Goal: Task Accomplishment & Management: Manage account settings

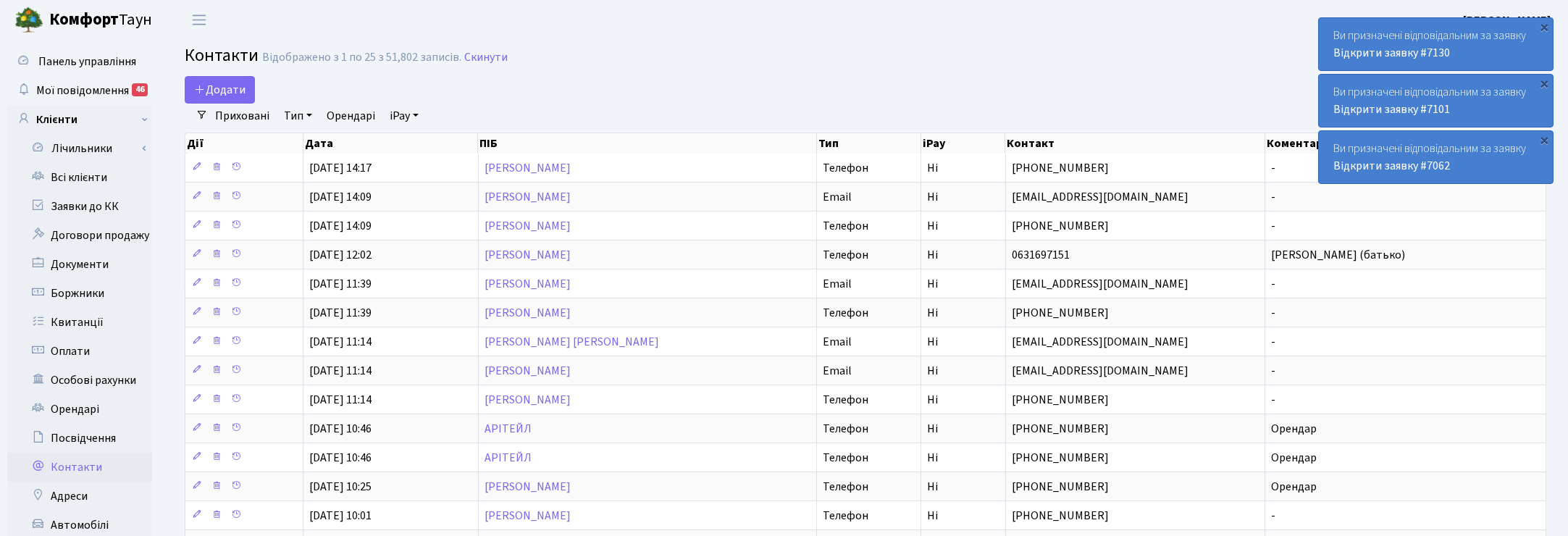
select select "25"
click at [93, 206] on link "Заявки до КК" at bounding box center [79, 206] width 145 height 29
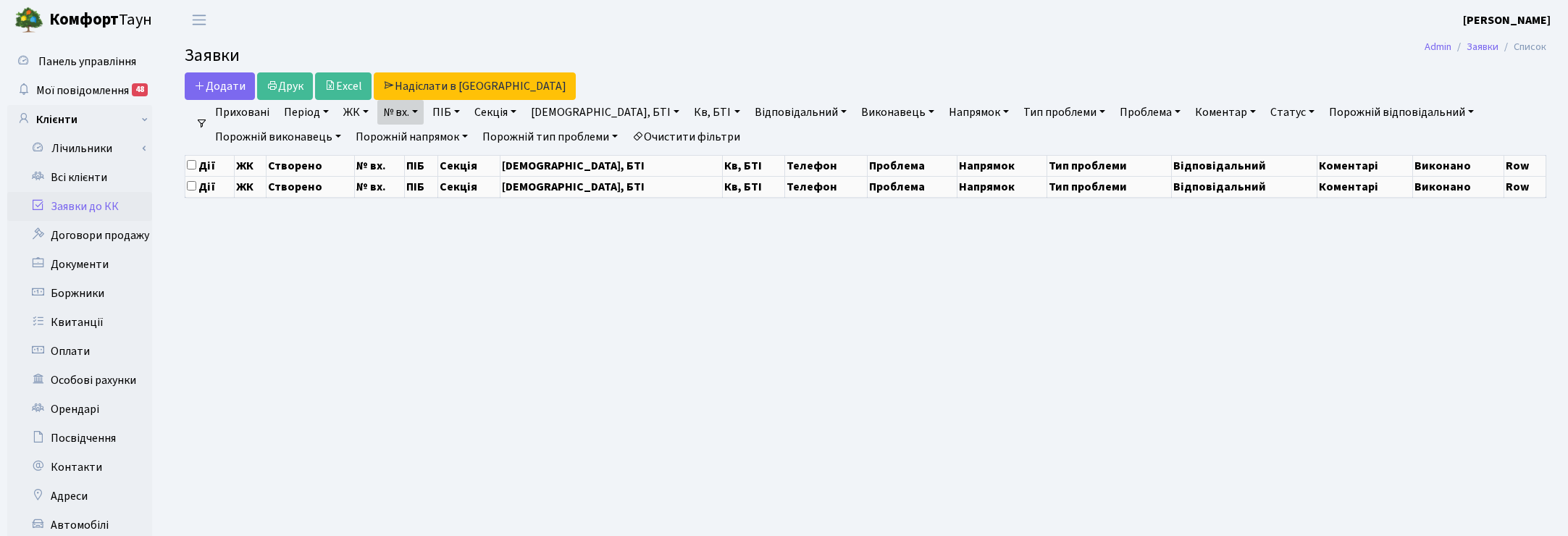
select select "25"
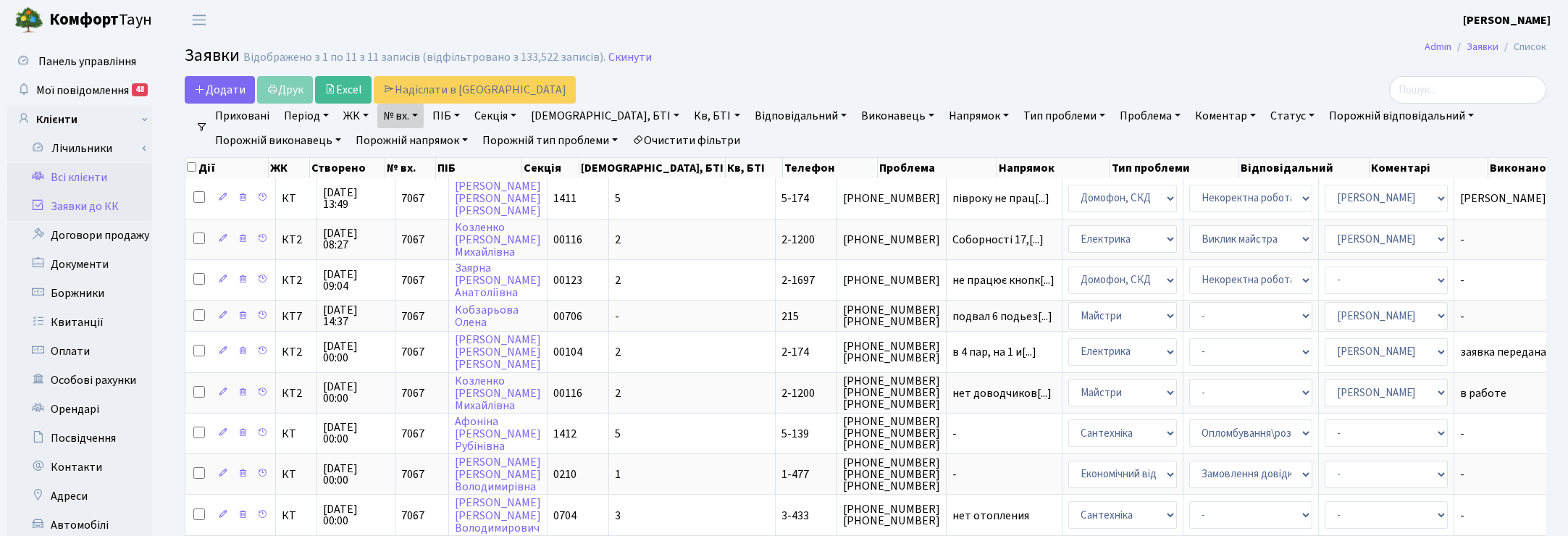
click at [85, 175] on link "Всі клієнти" at bounding box center [79, 177] width 145 height 29
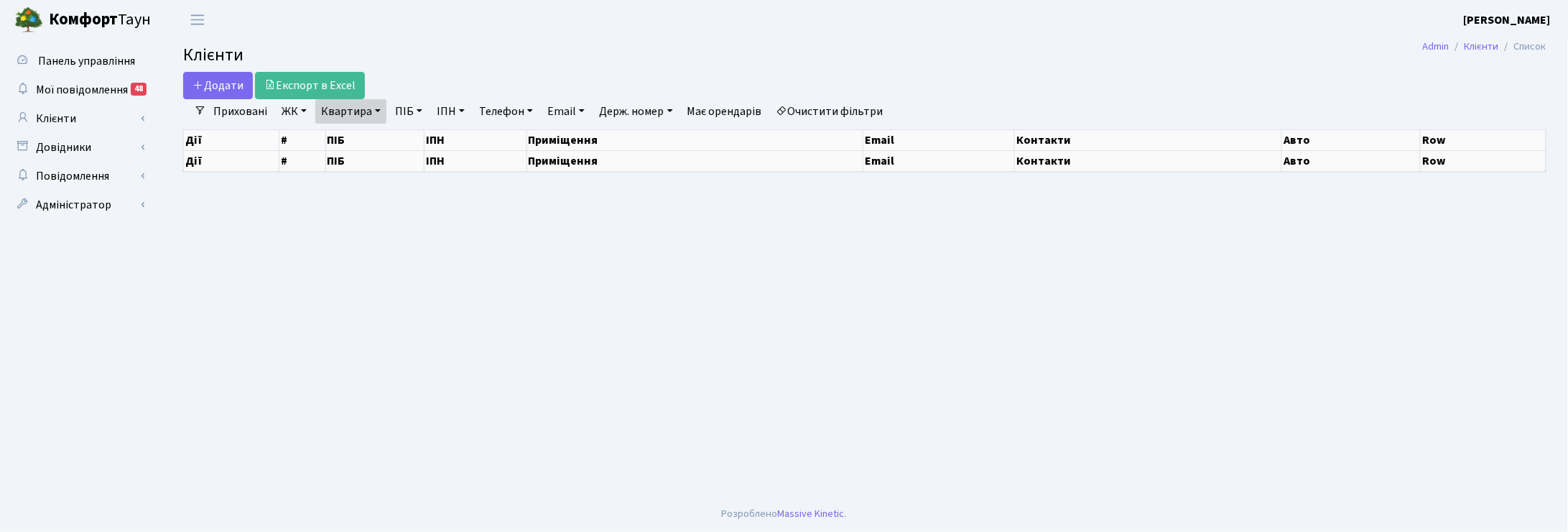
select select "25"
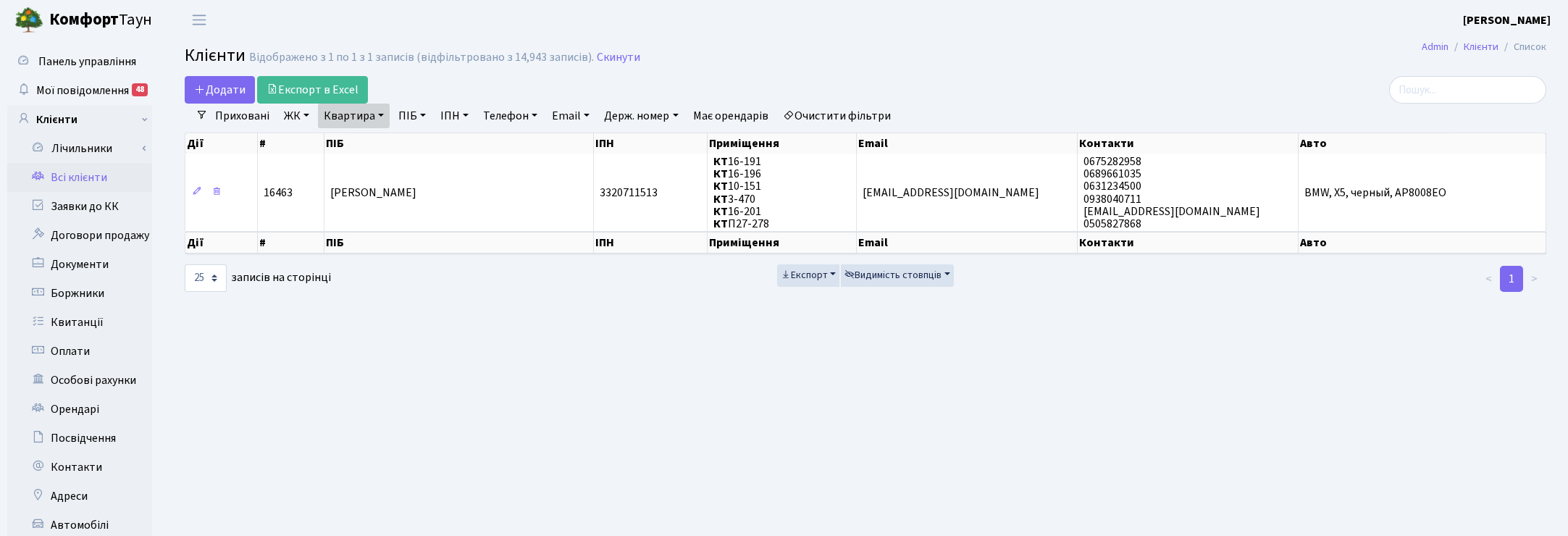
drag, startPoint x: 372, startPoint y: 118, endPoint x: 383, endPoint y: 134, distance: 19.4
click at [373, 118] on link "Квартира" at bounding box center [354, 116] width 72 height 25
click at [378, 146] on input "16-191" at bounding box center [361, 144] width 84 height 27
type input "1"
type input "5-174"
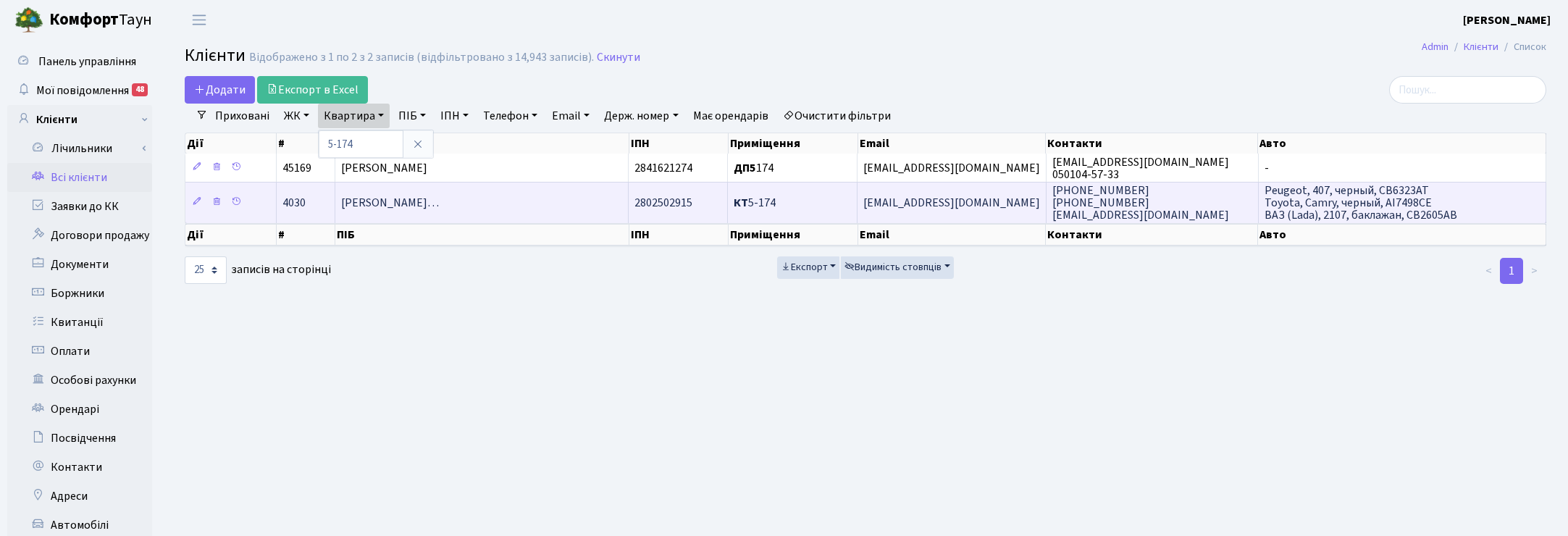
click at [442, 217] on td "Степаненко Олександр Анатолійови…" at bounding box center [482, 202] width 293 height 40
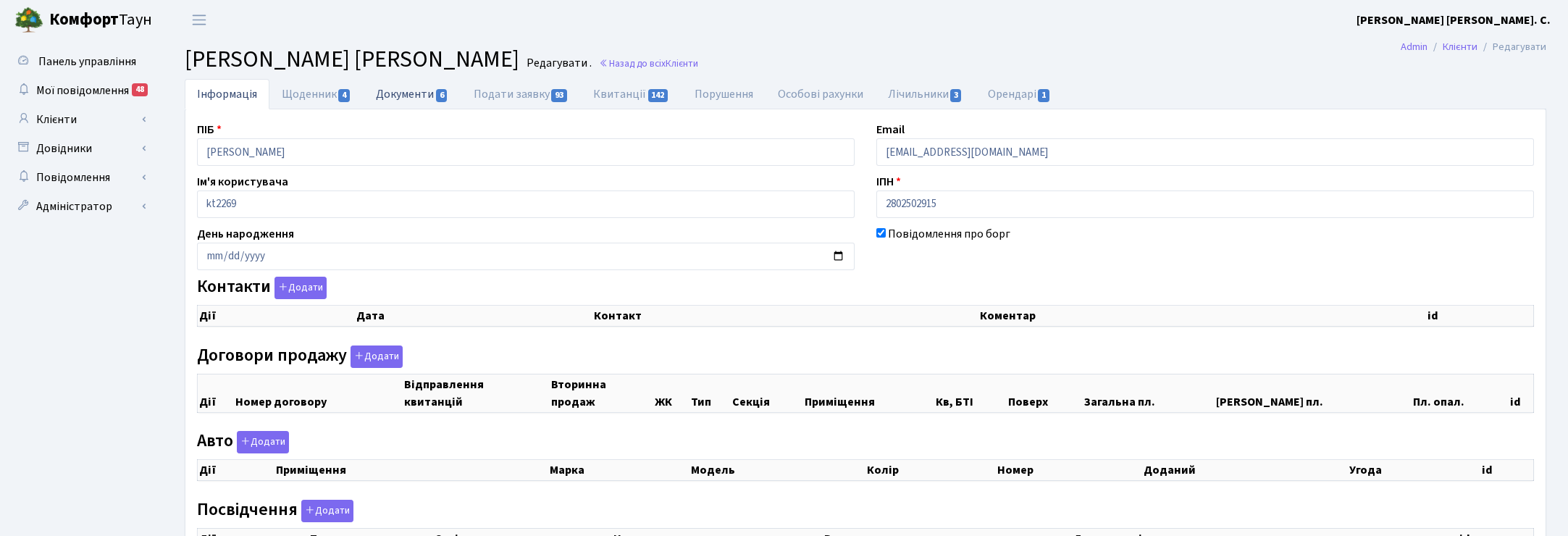
click at [396, 95] on link "Документи 6" at bounding box center [412, 93] width 97 height 29
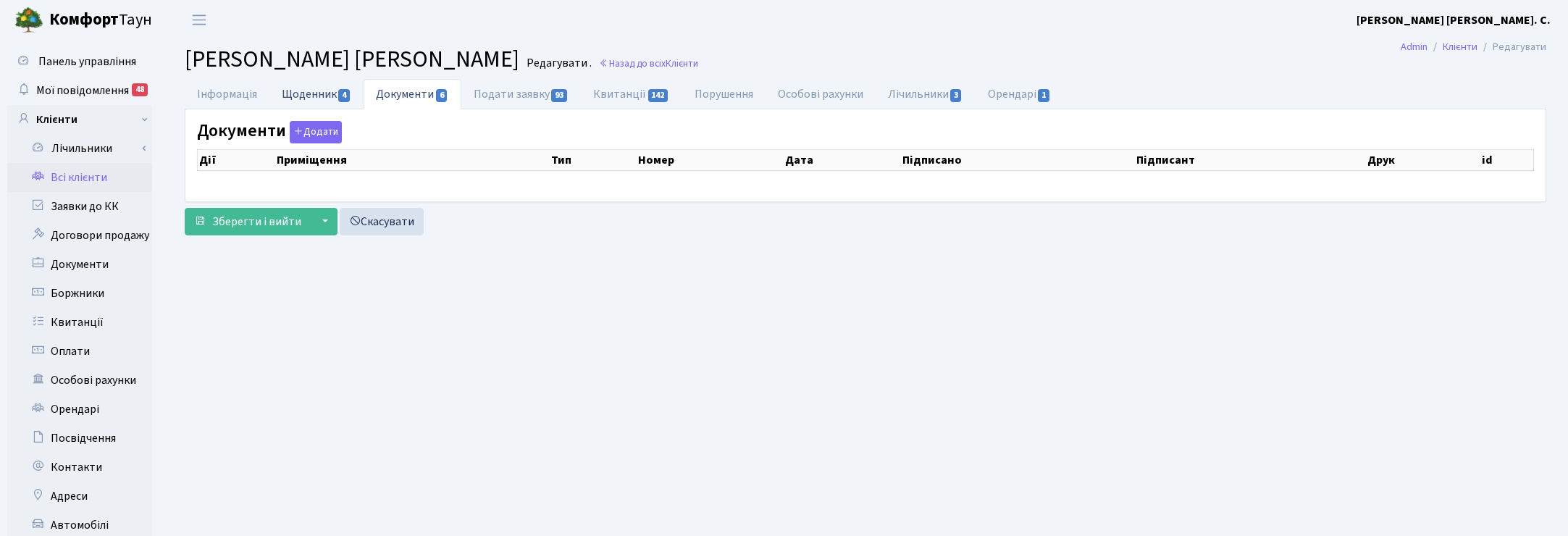
click at [311, 92] on link "Щоденник 4" at bounding box center [317, 93] width 94 height 29
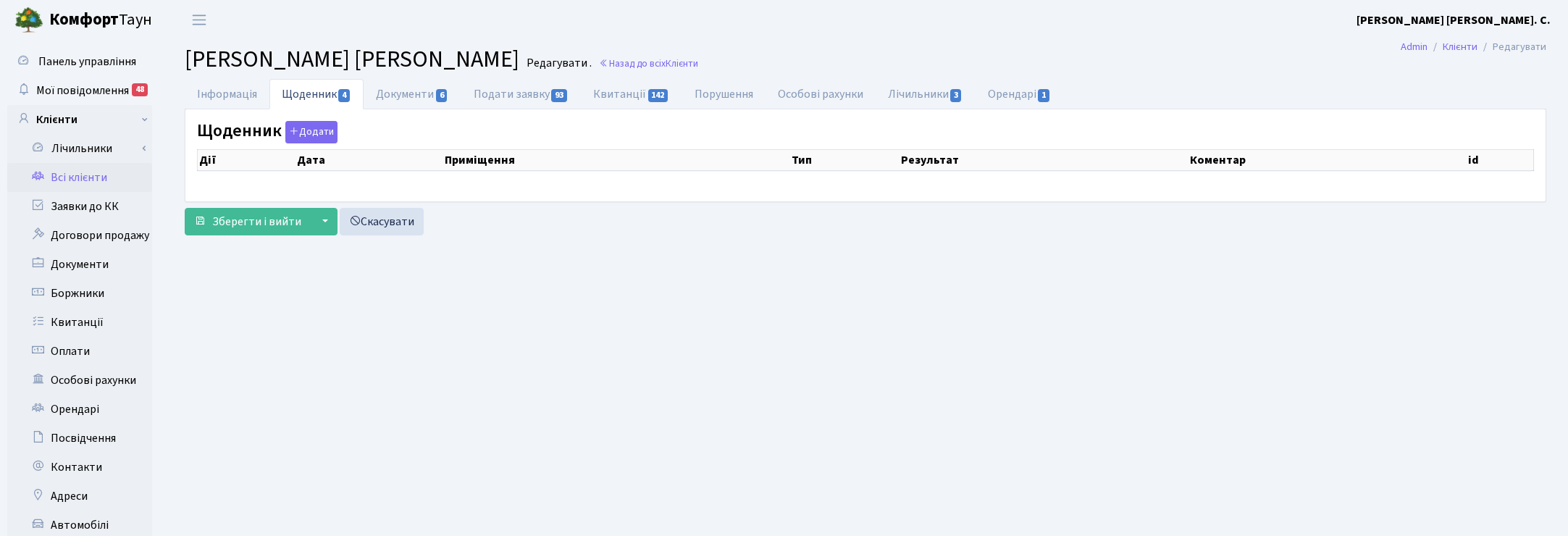
select select "25"
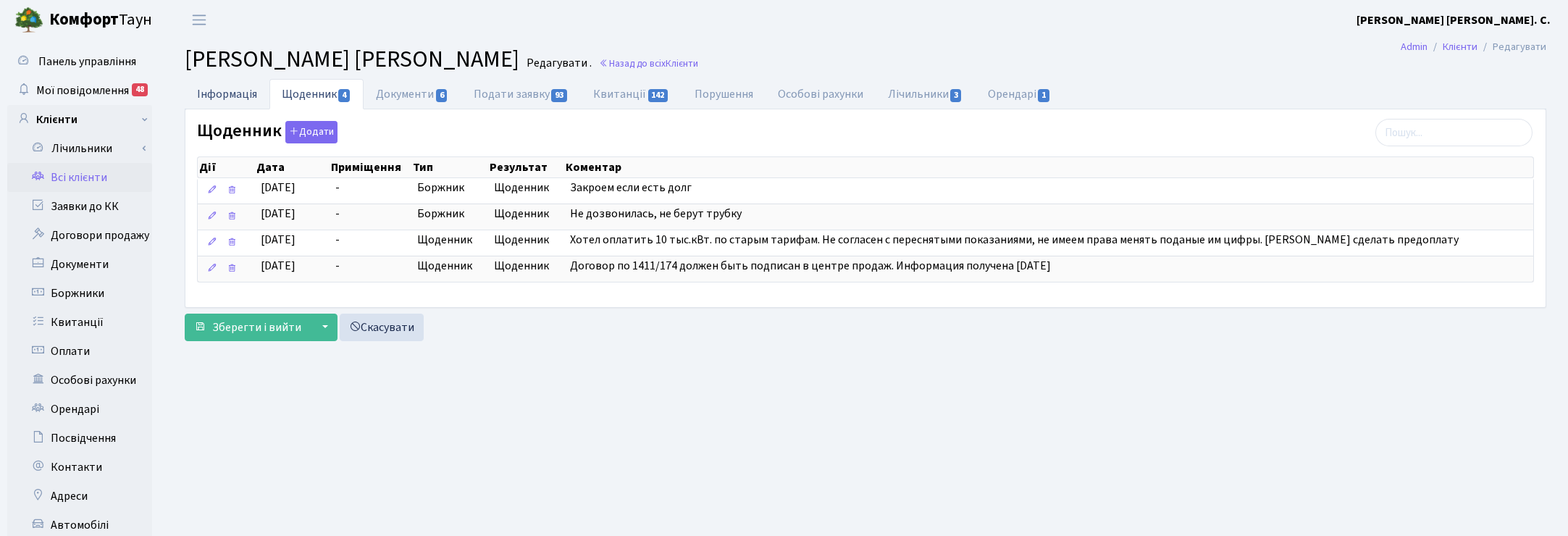
click at [221, 95] on link "Інформація" at bounding box center [226, 93] width 84 height 29
select select "25"
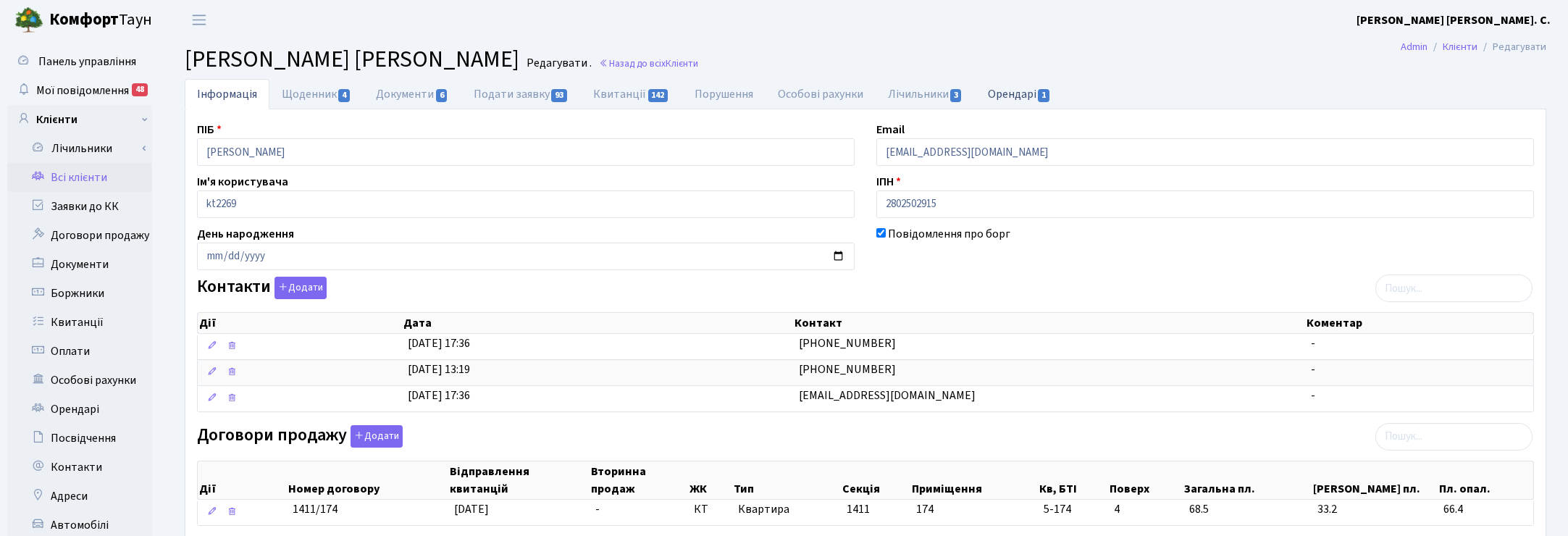
click at [1021, 96] on link "Орендарі 1" at bounding box center [1019, 93] width 87 height 29
select select "25"
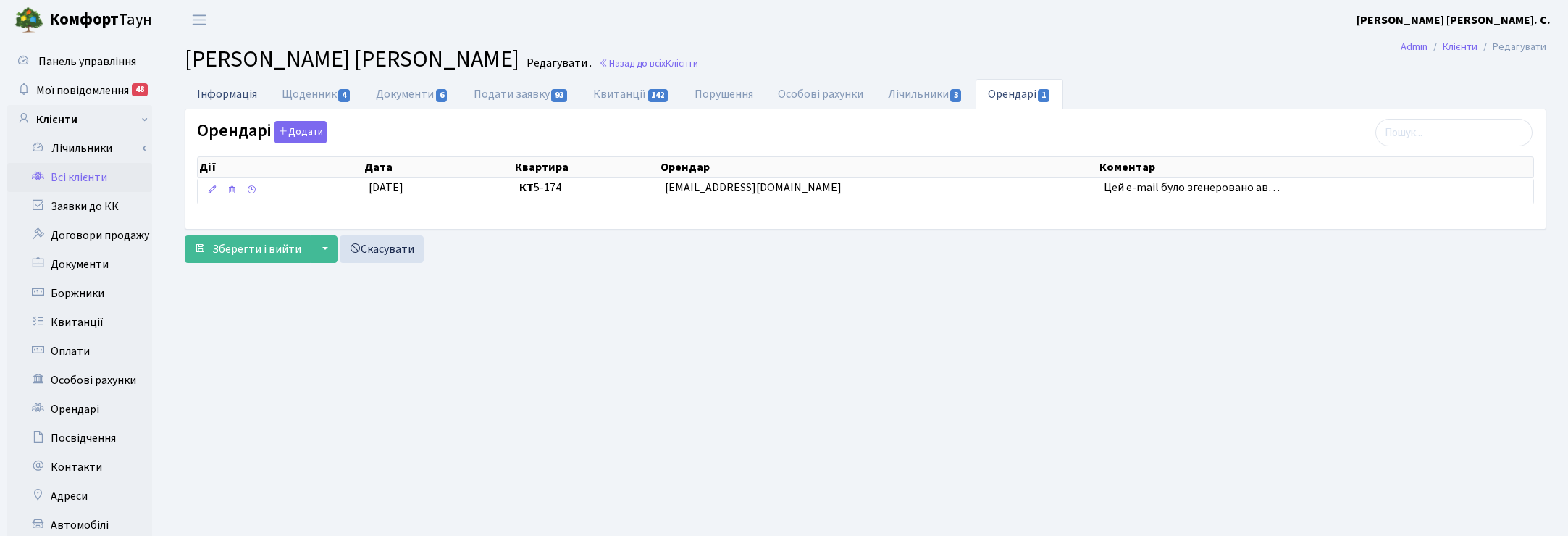
click at [208, 95] on link "Інформація" at bounding box center [226, 93] width 84 height 29
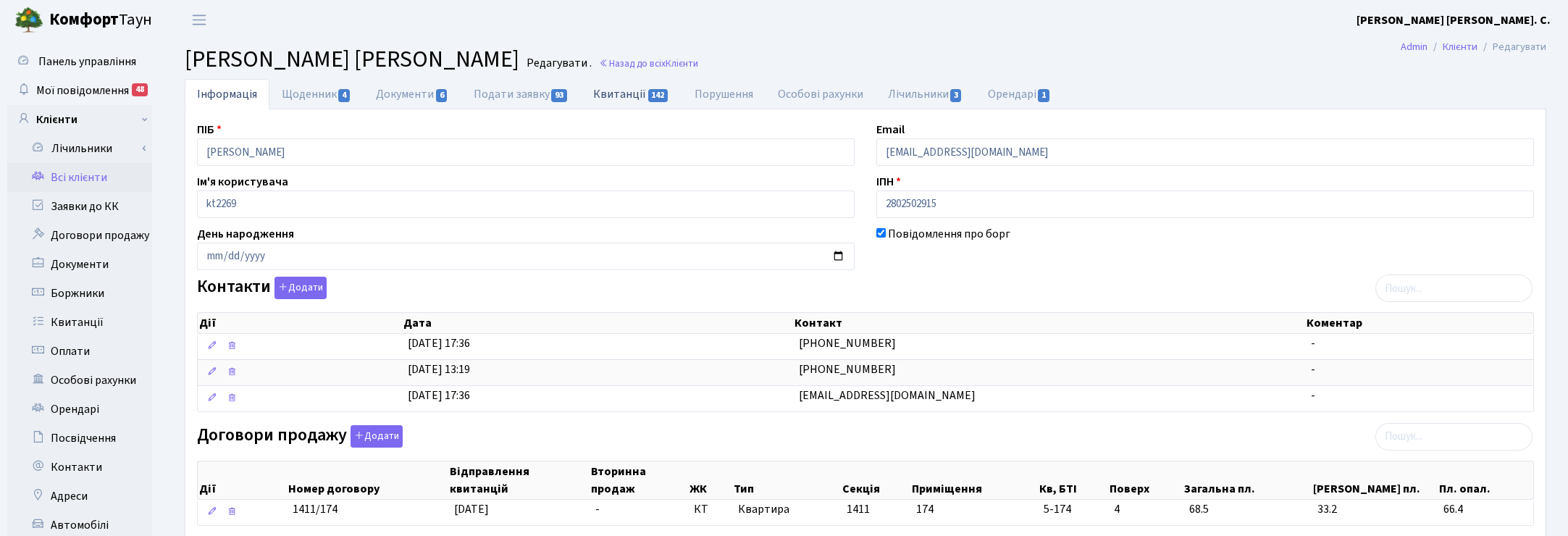
click at [631, 90] on link "Квитанції 142" at bounding box center [631, 93] width 101 height 29
select select "25"
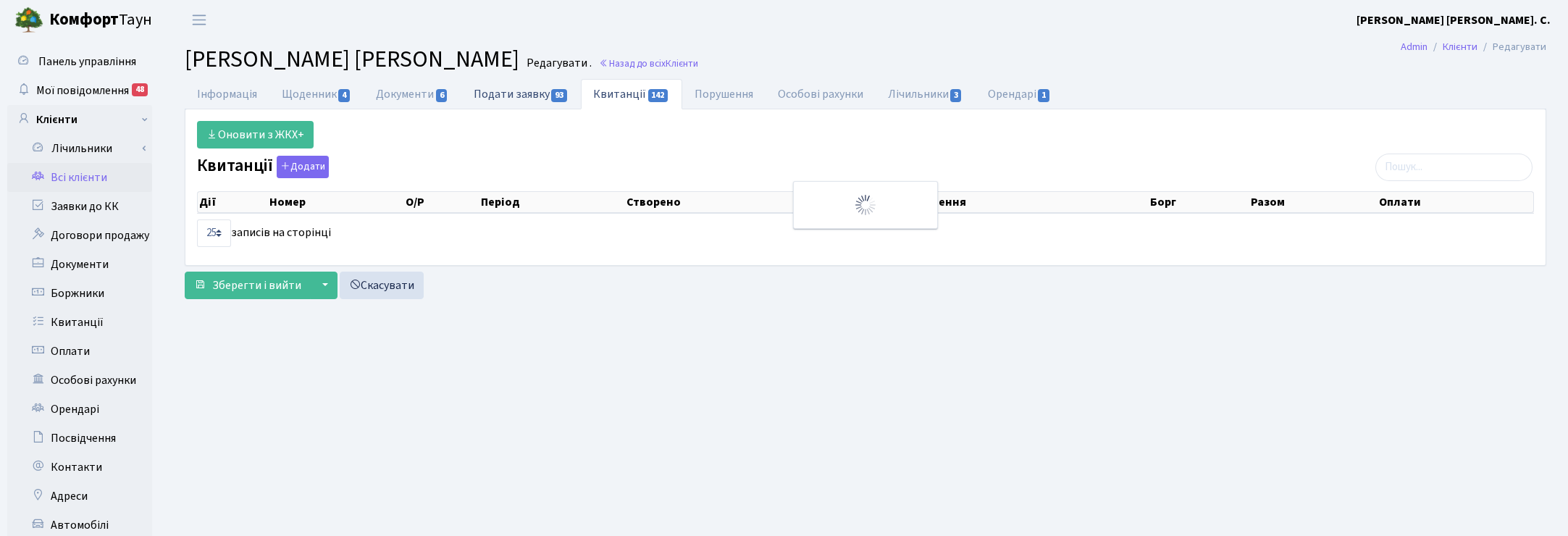
click at [529, 91] on link "Подати заявку 93" at bounding box center [521, 93] width 120 height 29
select select "25"
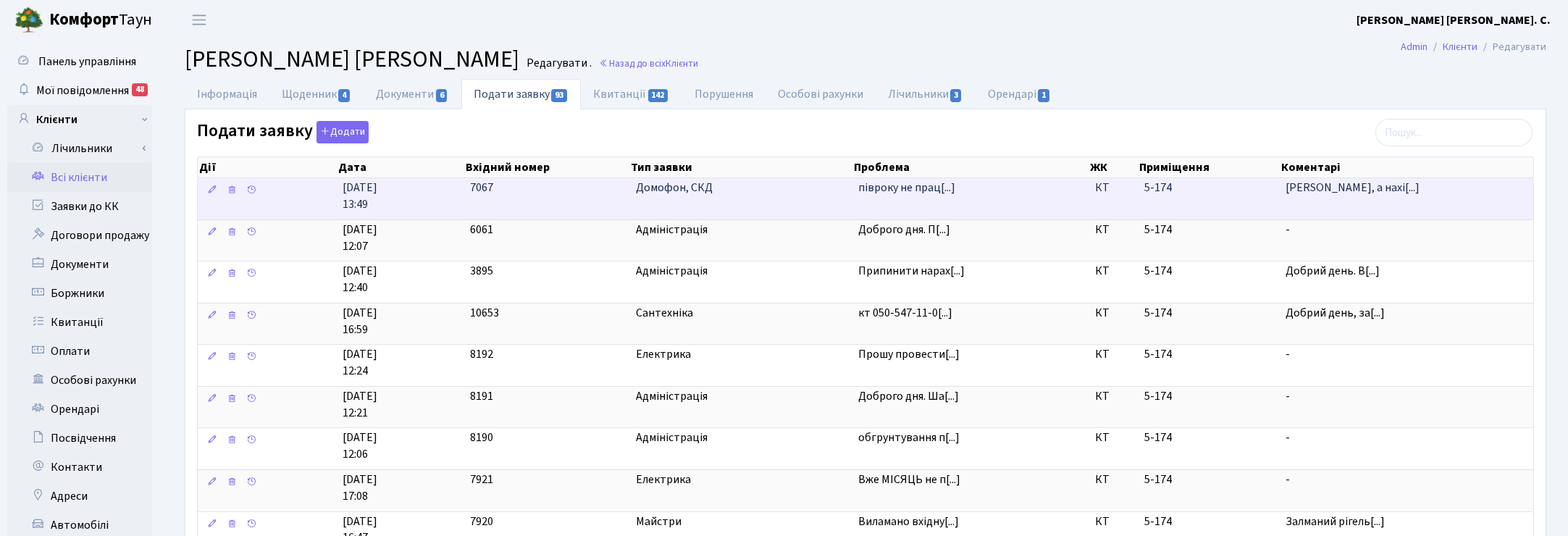
click at [655, 200] on td "Домофон, СКД" at bounding box center [742, 199] width 223 height 41
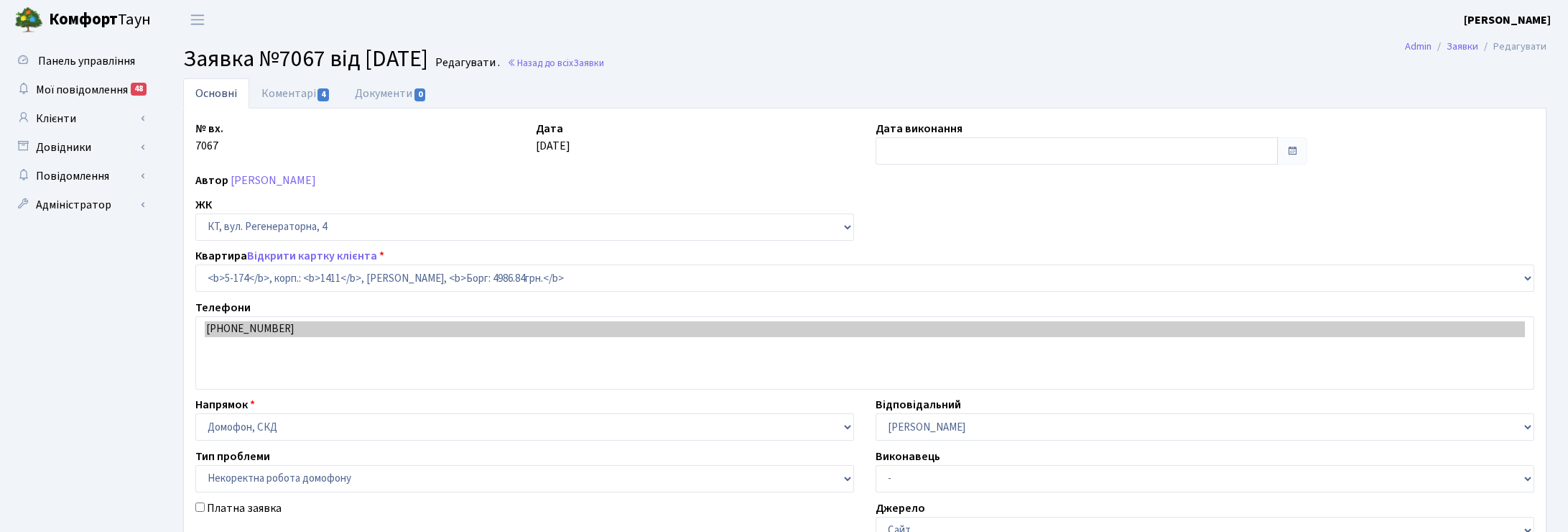
select select "2332"
select select "38"
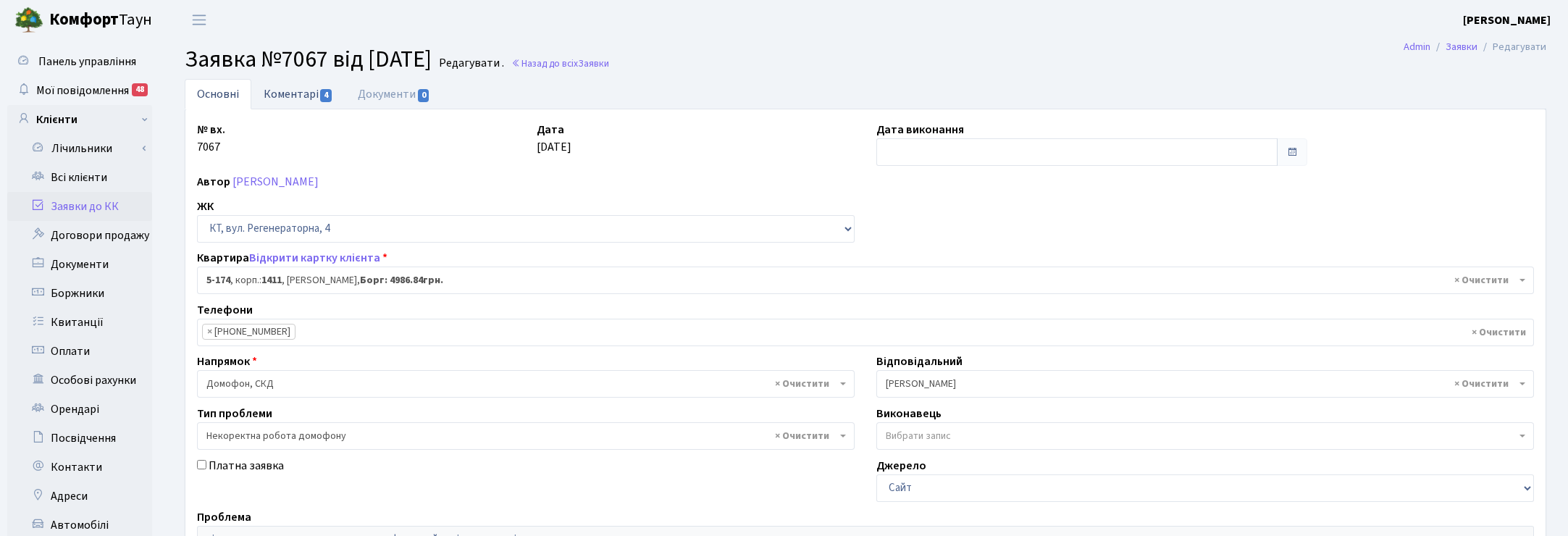
drag, startPoint x: 275, startPoint y: 100, endPoint x: 284, endPoint y: 99, distance: 9.1
click at [276, 100] on link "Коментарі 4" at bounding box center [298, 93] width 94 height 29
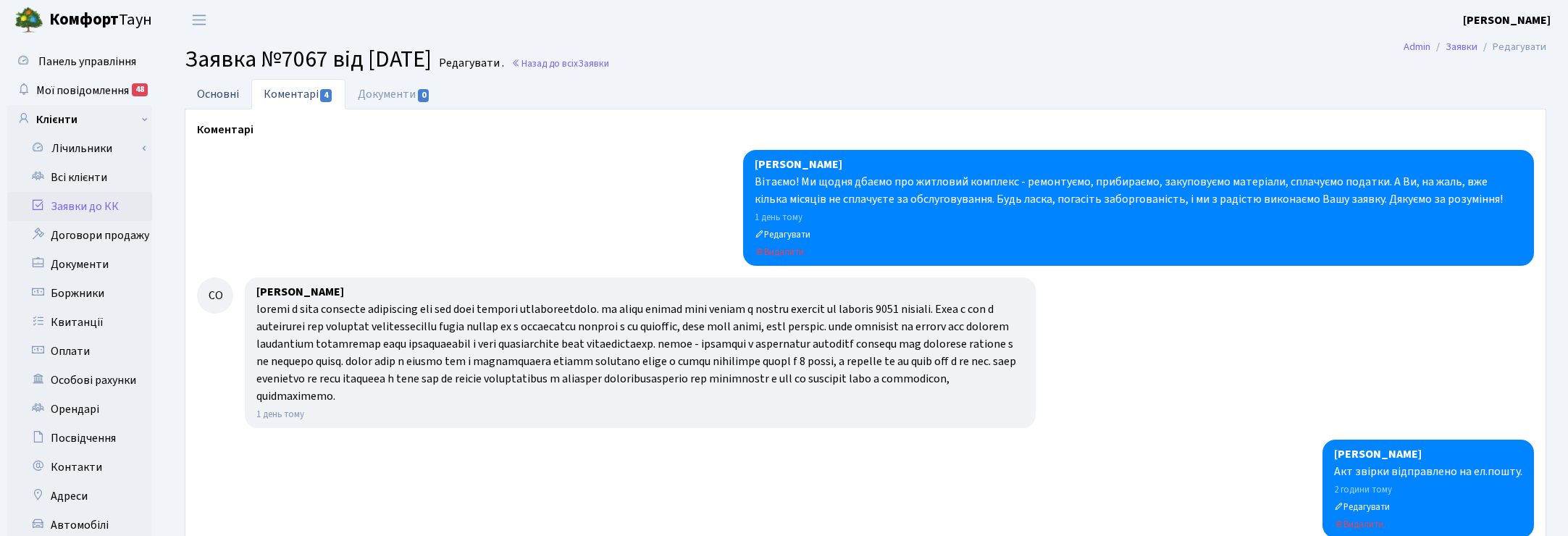
click at [218, 94] on link "Основні" at bounding box center [217, 93] width 67 height 29
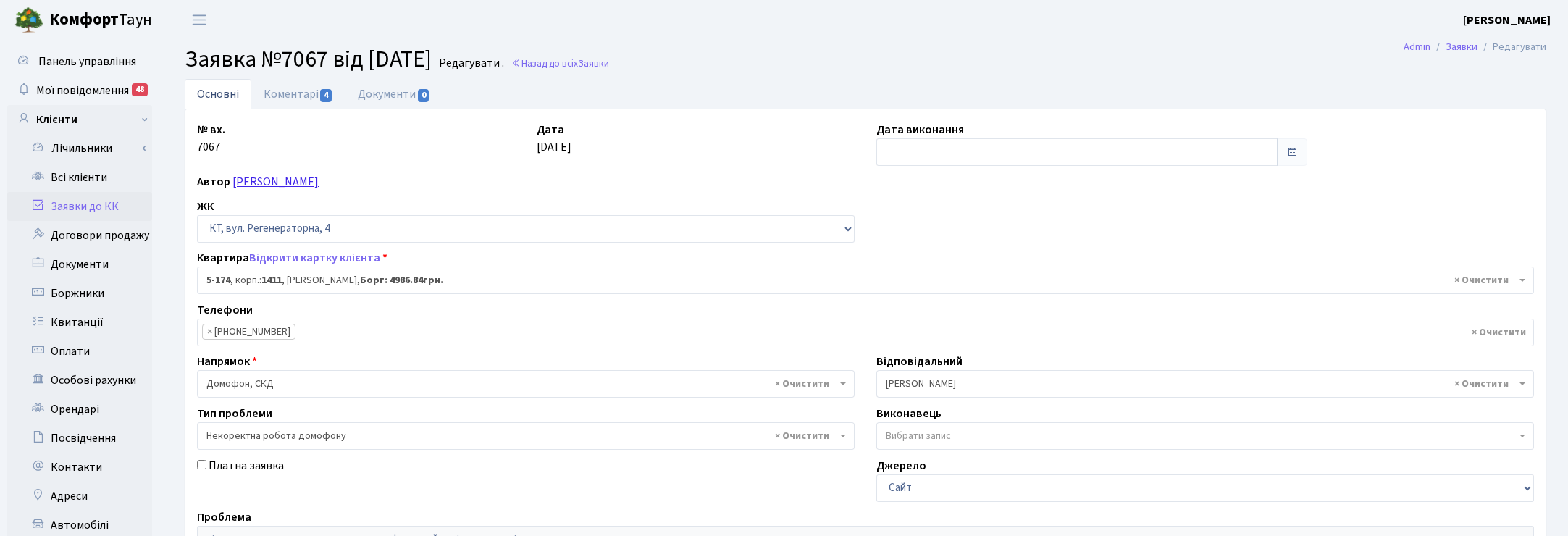
click at [317, 184] on link "[PERSON_NAME]" at bounding box center [275, 182] width 86 height 16
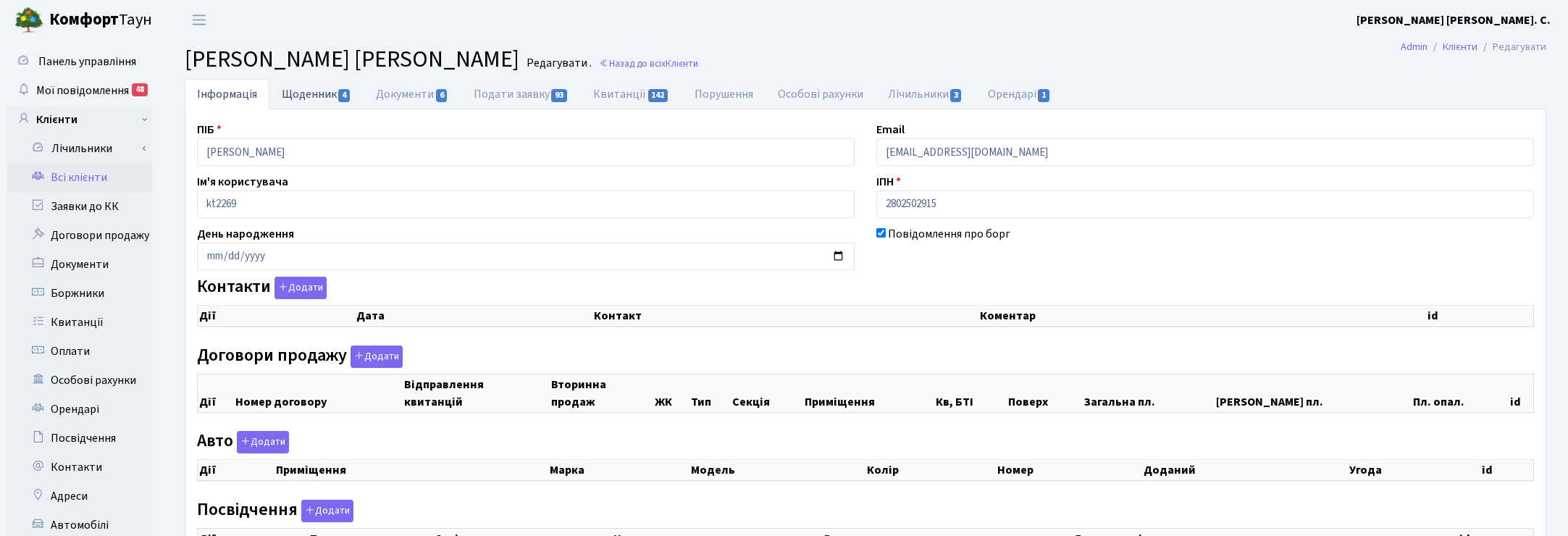
click at [308, 92] on link "Щоденник 4" at bounding box center [317, 93] width 94 height 29
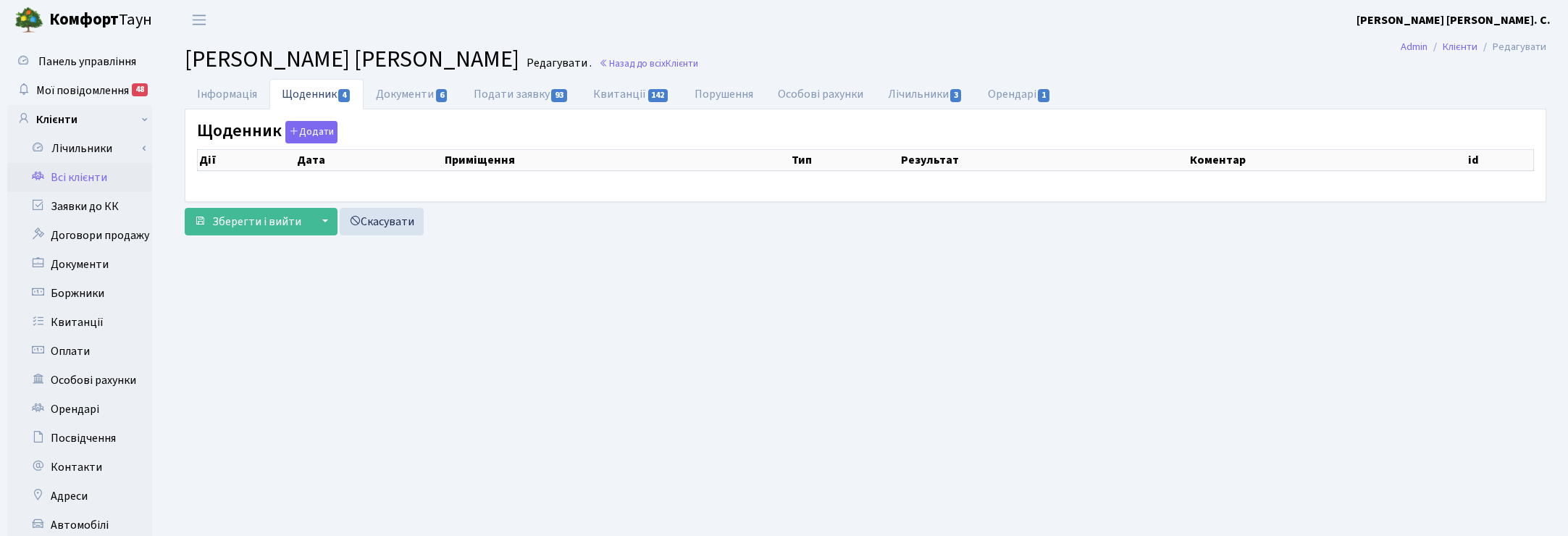
select select "25"
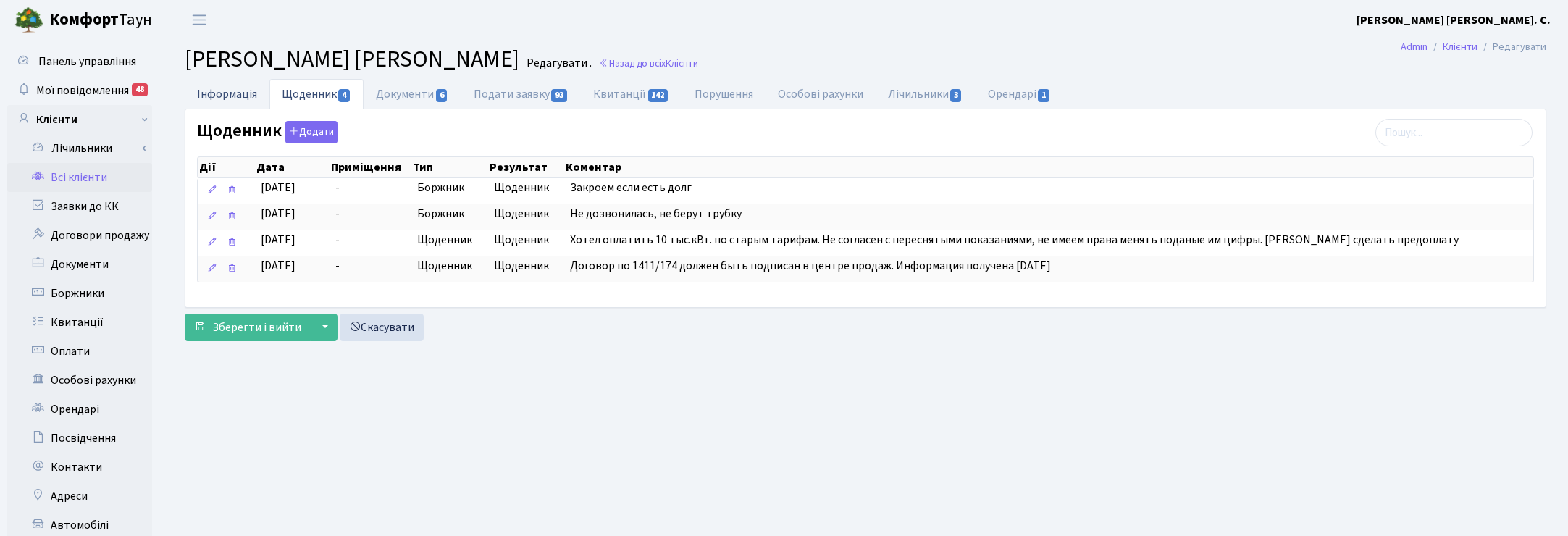
click at [240, 93] on link "Інформація" at bounding box center [226, 93] width 84 height 29
select select "25"
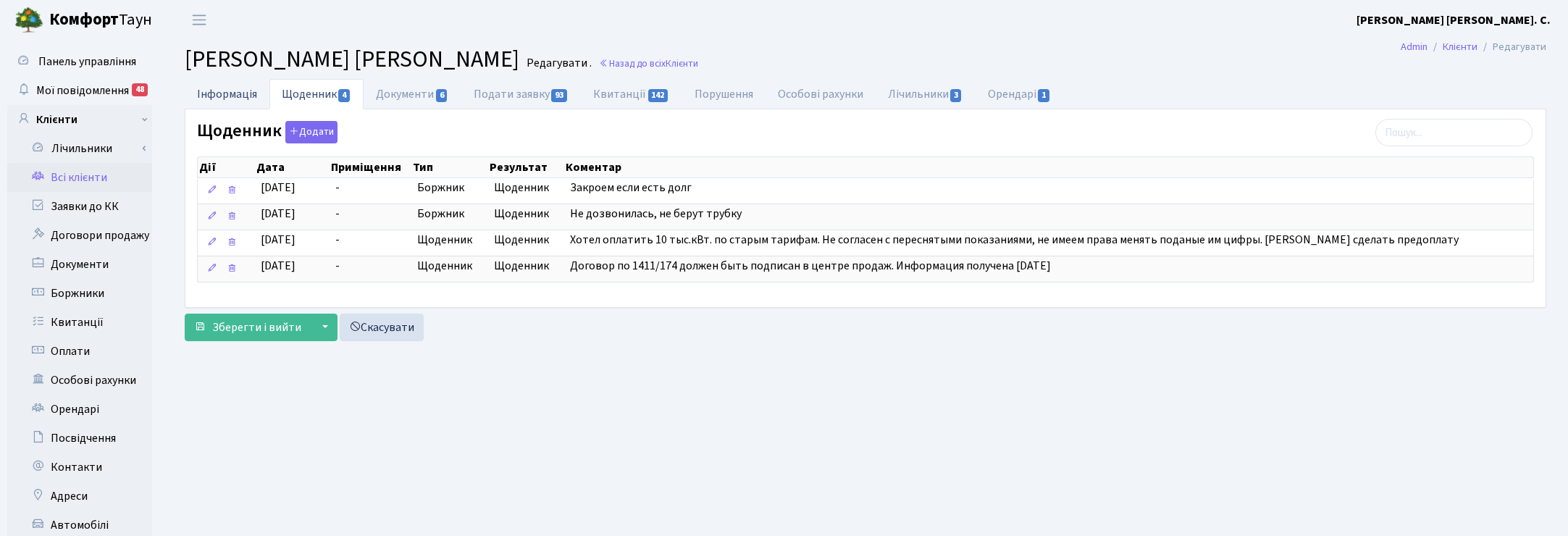
select select "25"
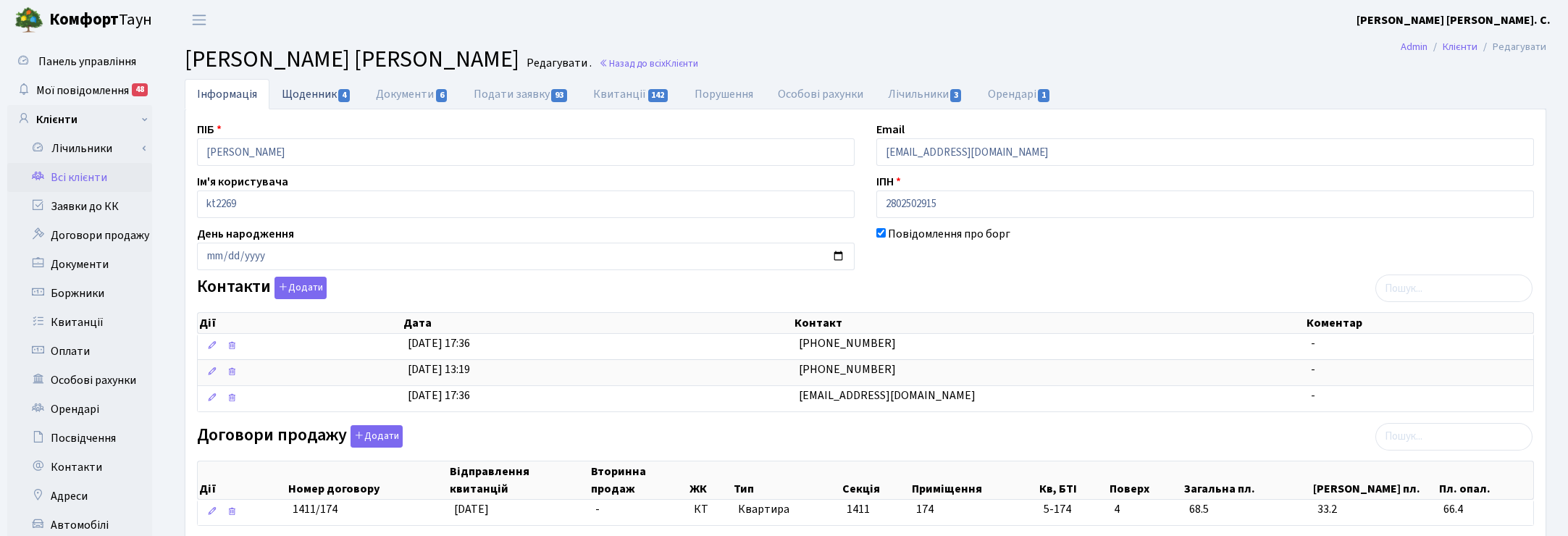
click at [309, 92] on link "Щоденник 4" at bounding box center [317, 93] width 94 height 29
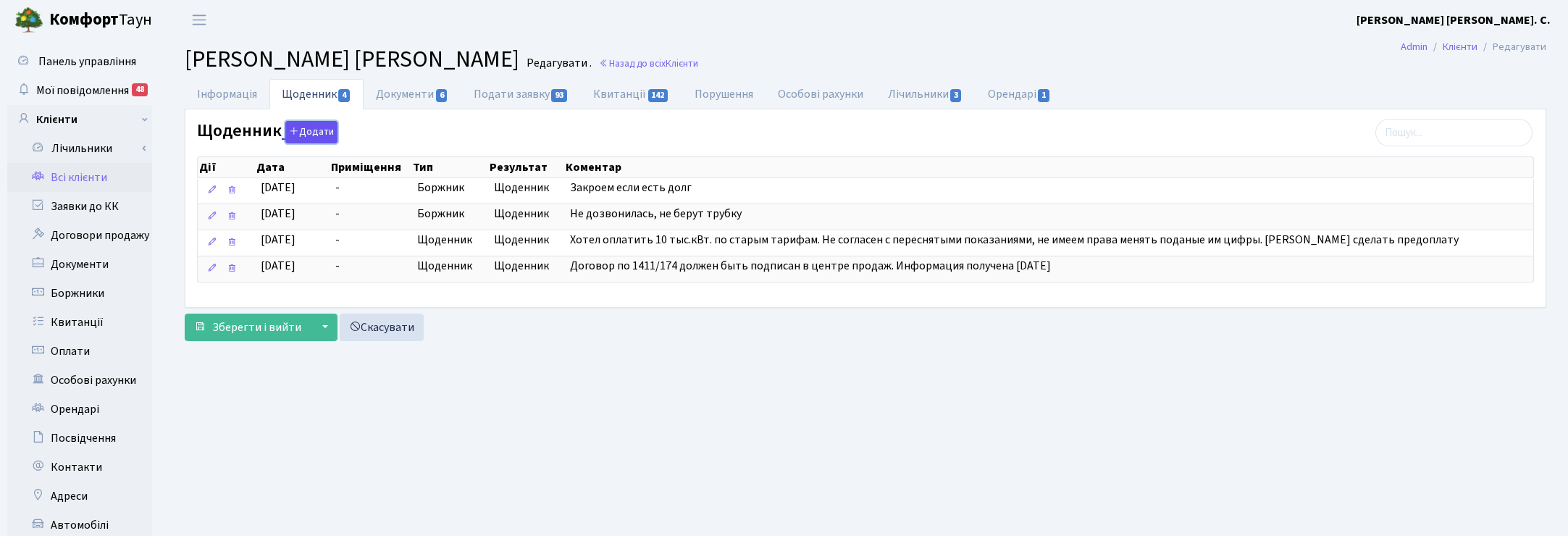
click at [315, 131] on button "Додати" at bounding box center [311, 132] width 52 height 23
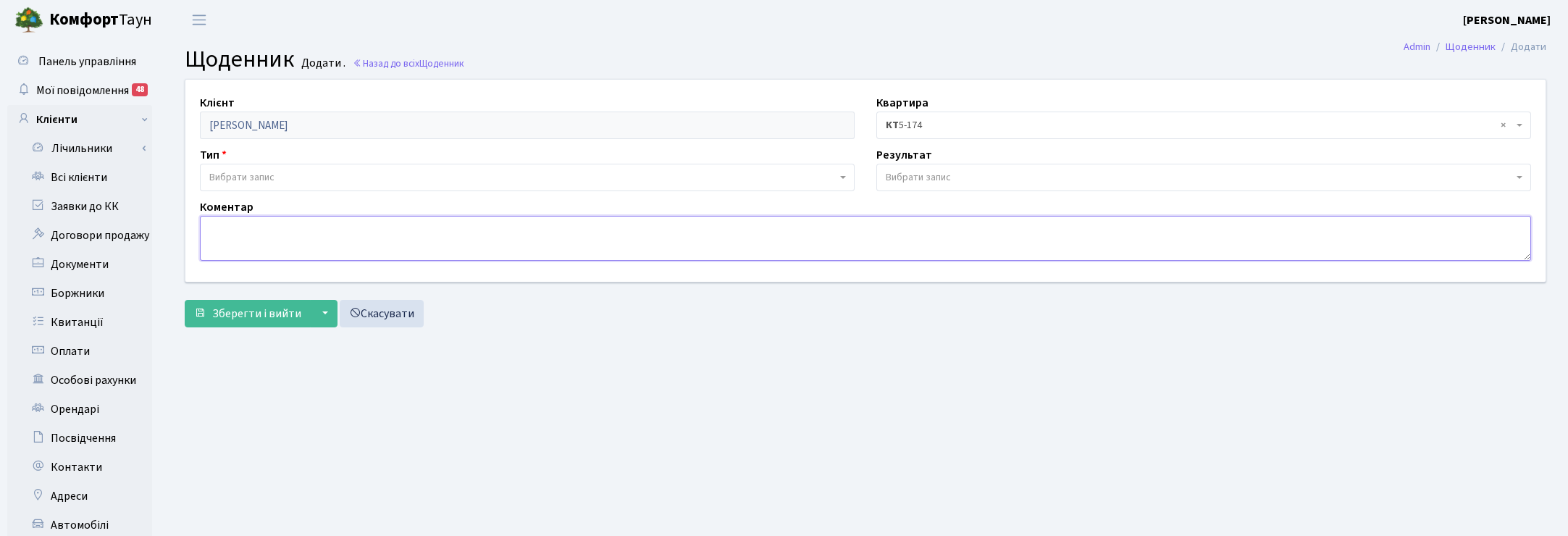
click at [261, 243] on textarea at bounding box center [865, 238] width 1332 height 45
type textarea "Суддя!!!"
click at [284, 315] on span "Зберегти і вийти" at bounding box center [256, 314] width 89 height 16
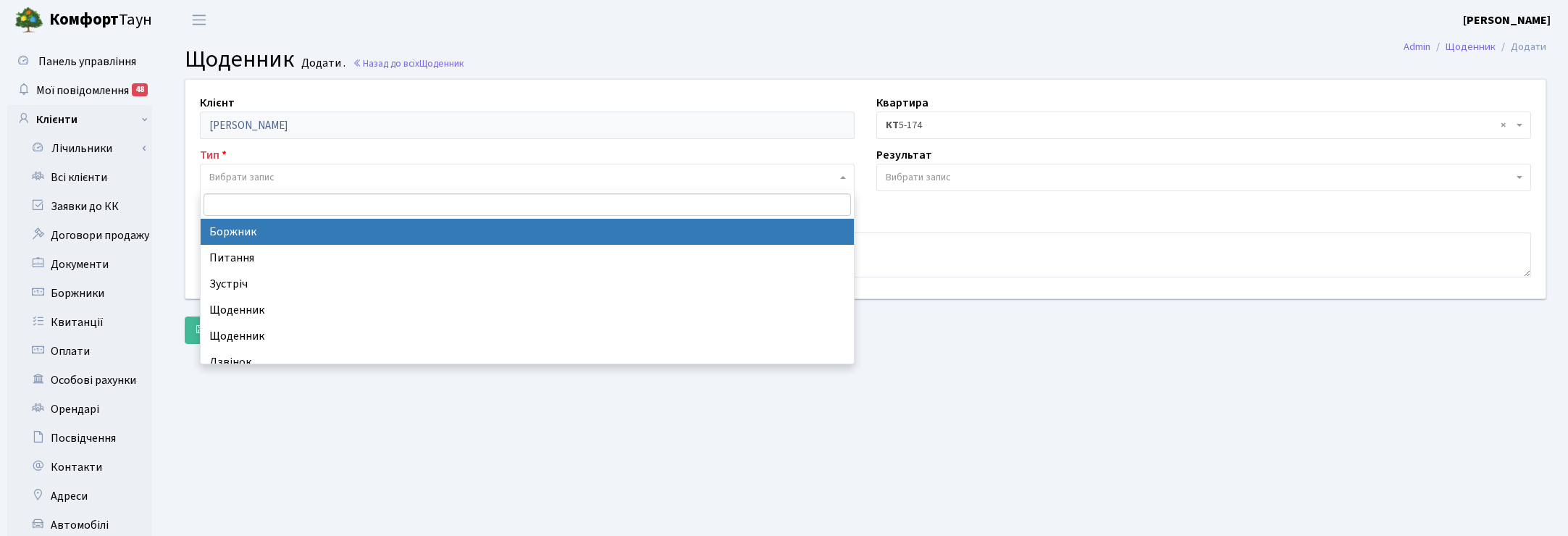
click at [250, 176] on span "Вибрати запис" at bounding box center [242, 178] width 65 height 15
select select "189"
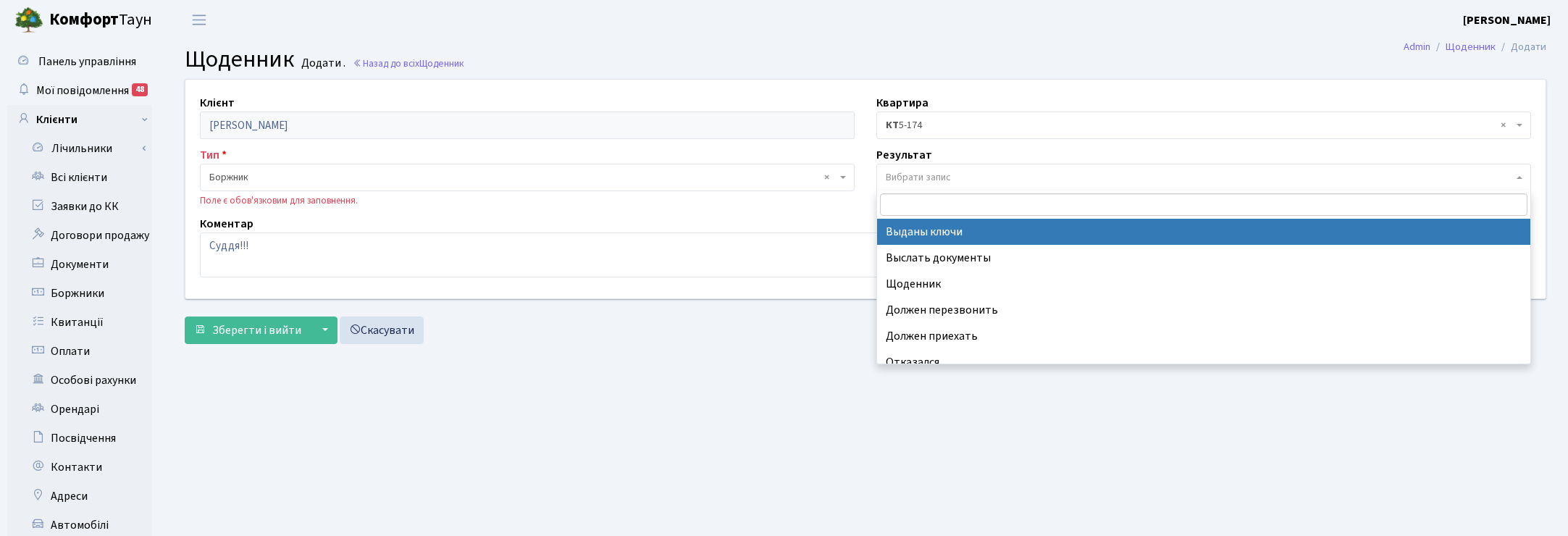
click at [900, 175] on span "Вибрати запис" at bounding box center [918, 178] width 65 height 15
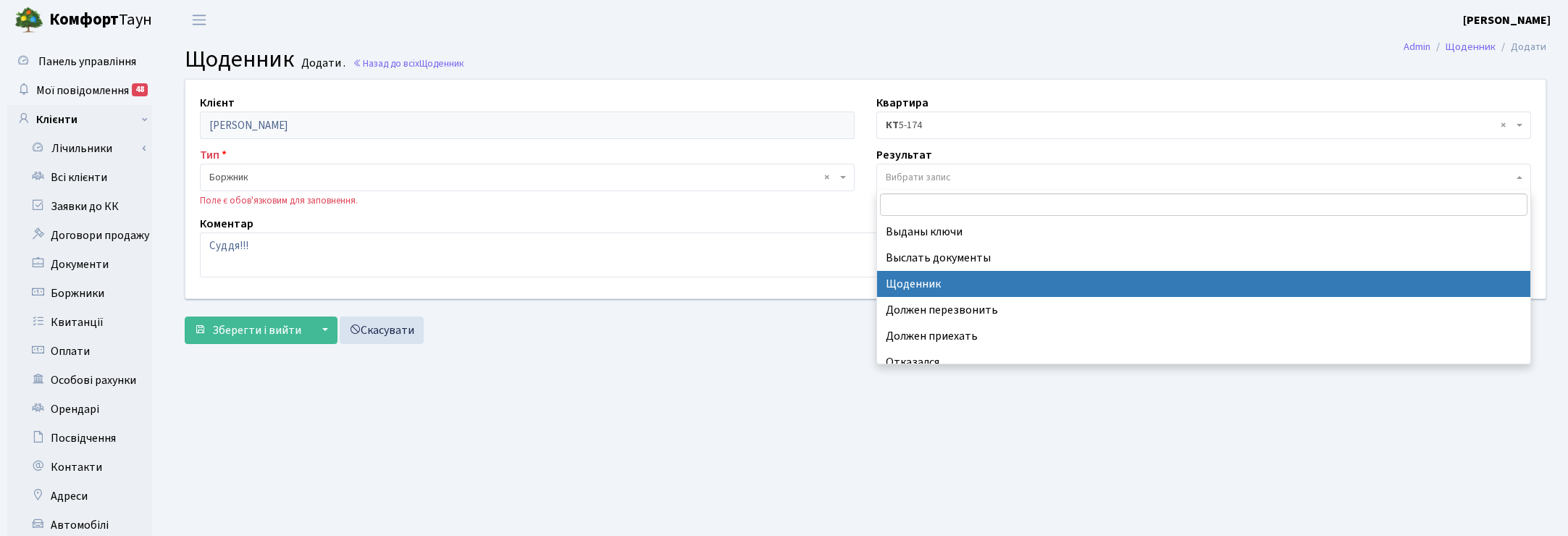
select select "14"
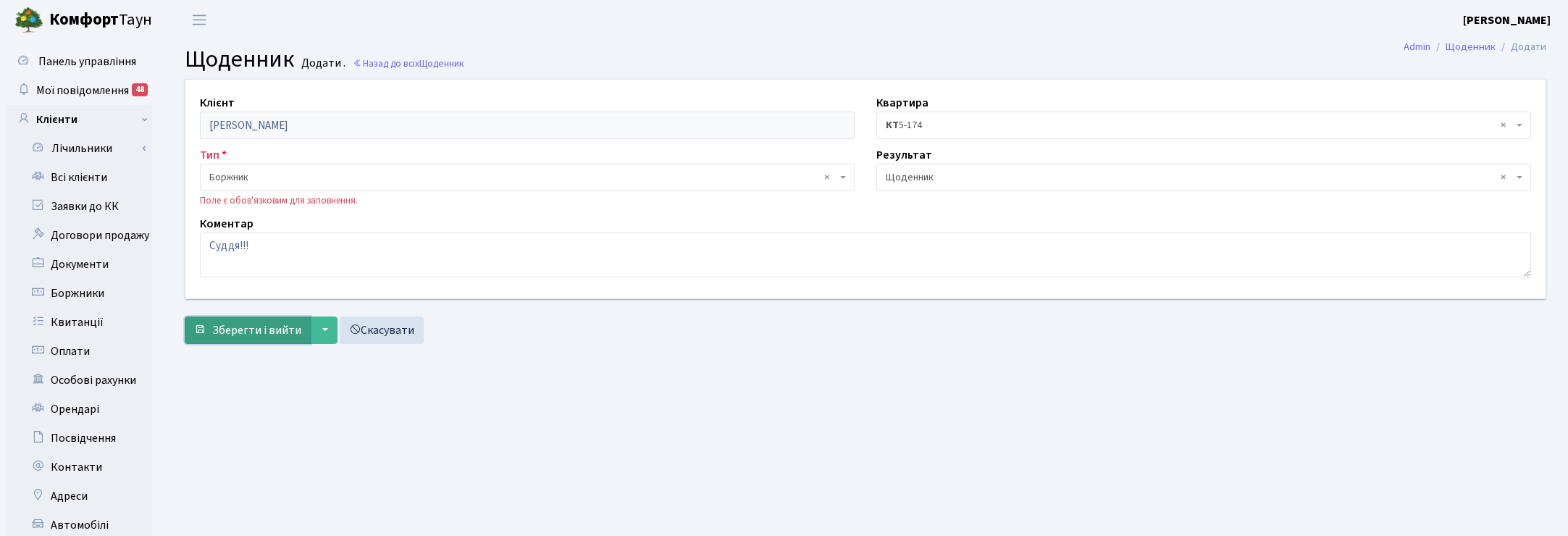
click at [257, 321] on button "Зберегти і вийти" at bounding box center [248, 330] width 126 height 27
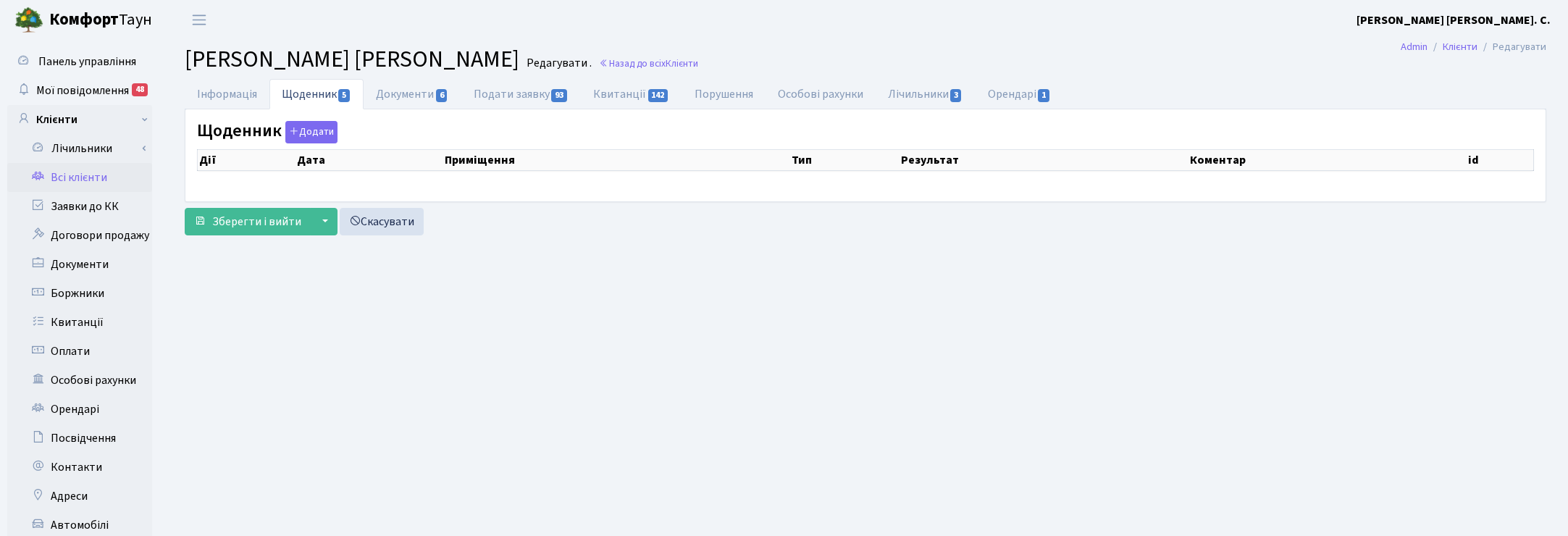
select select "25"
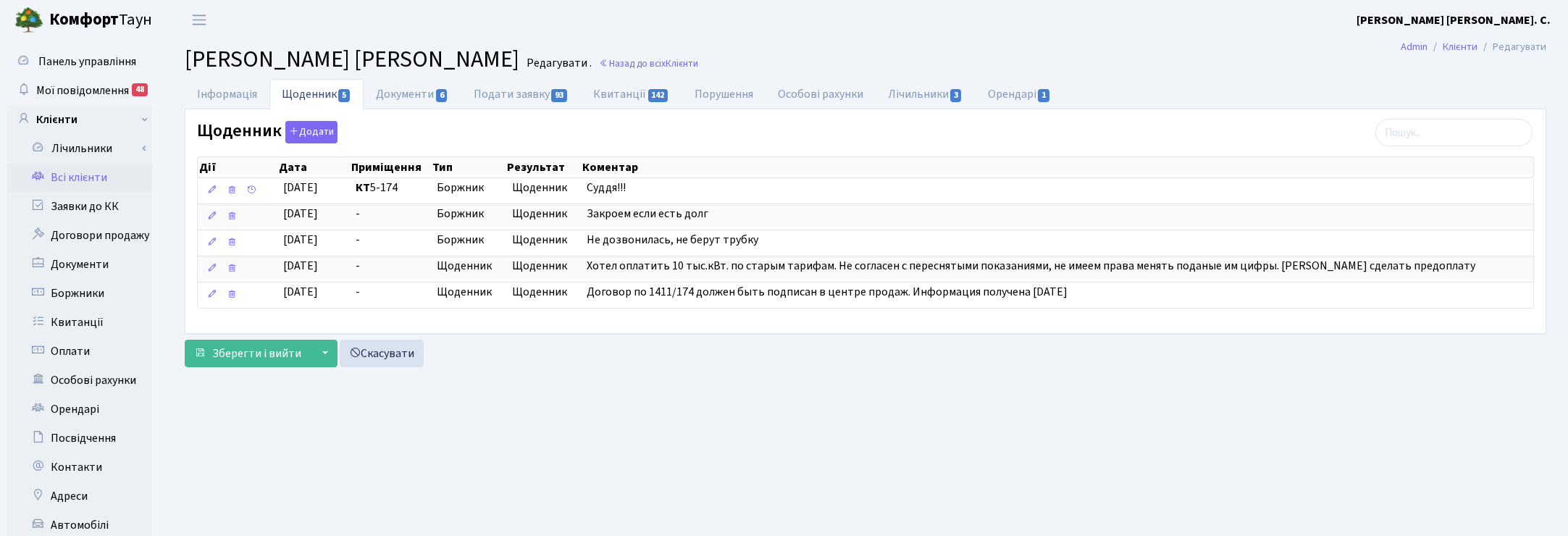
click at [1253, 66] on h2 "[PERSON_NAME] [PERSON_NAME] . Назад до всіх Клієнти" at bounding box center [865, 59] width 1362 height 27
drag, startPoint x: 59, startPoint y: 87, endPoint x: 76, endPoint y: 89, distance: 17.1
click at [60, 88] on span "Мої повідомлення" at bounding box center [82, 90] width 93 height 16
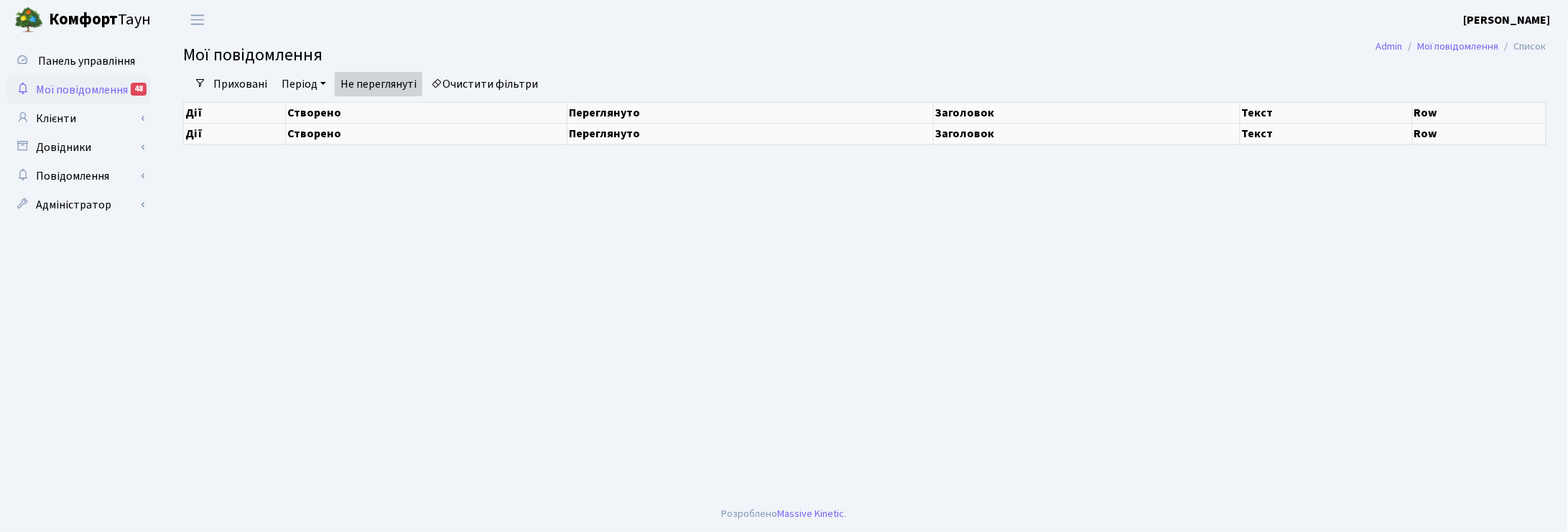
select select "25"
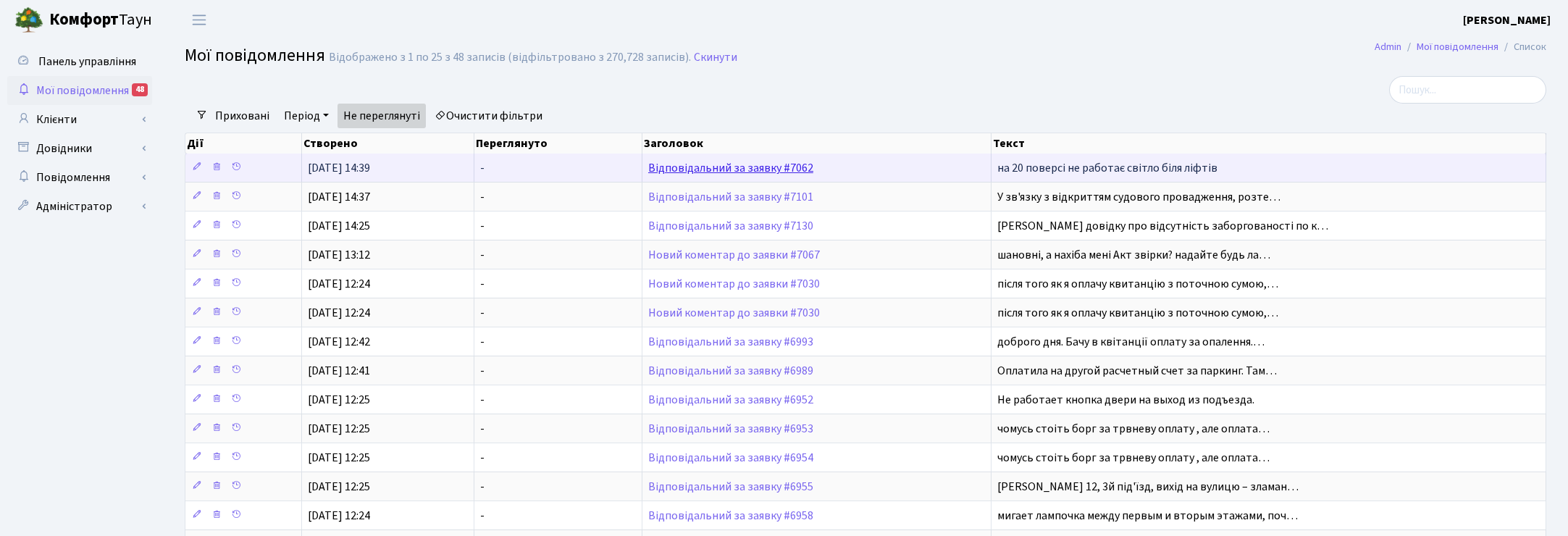
click at [690, 170] on link "Відповідальний за заявку #7062" at bounding box center [731, 168] width 165 height 16
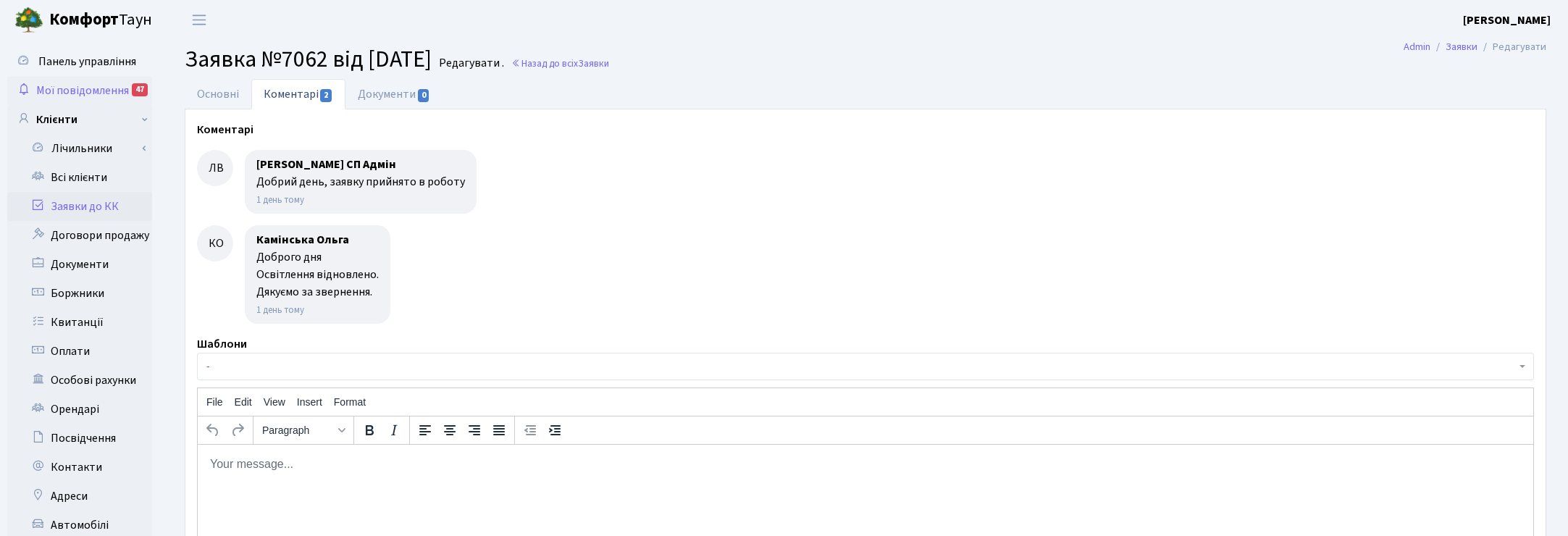
click at [91, 90] on span "Мої повідомлення" at bounding box center [82, 90] width 93 height 16
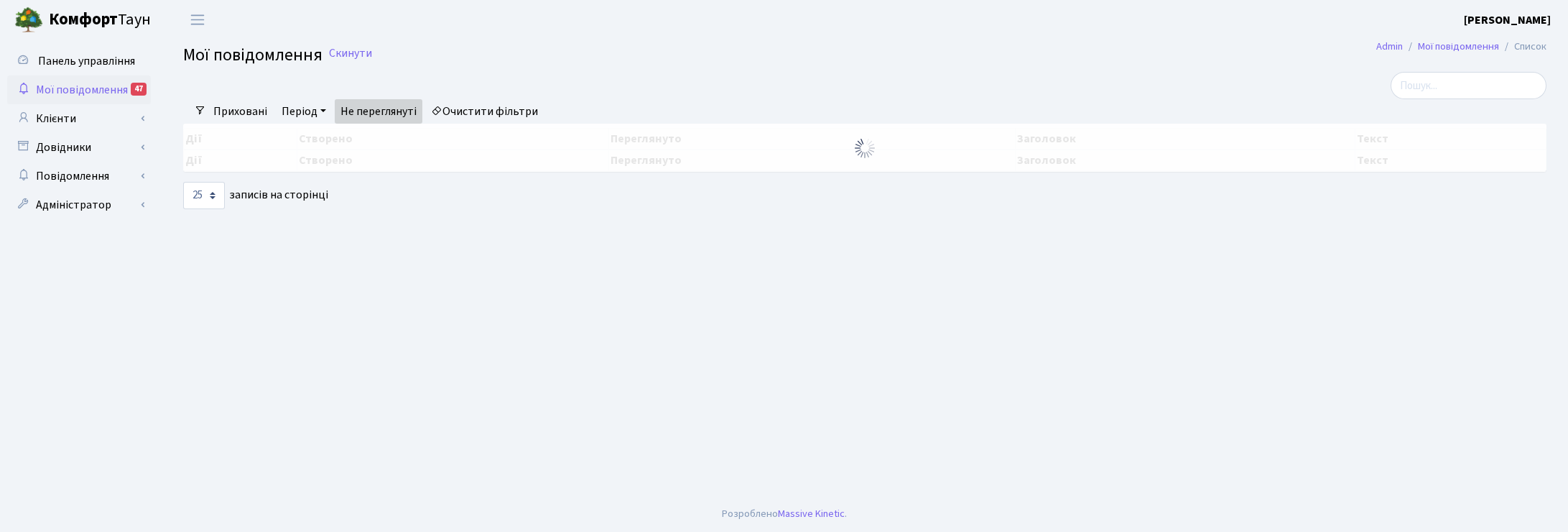
select select "25"
